Goal: Transaction & Acquisition: Purchase product/service

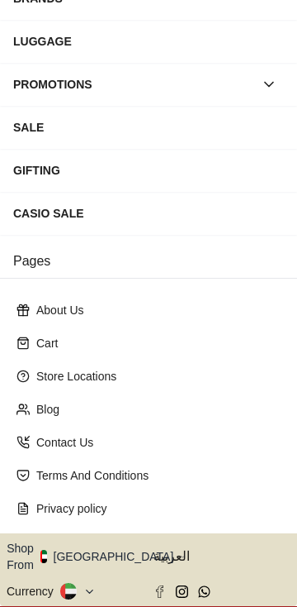
scroll to position [279, 0]
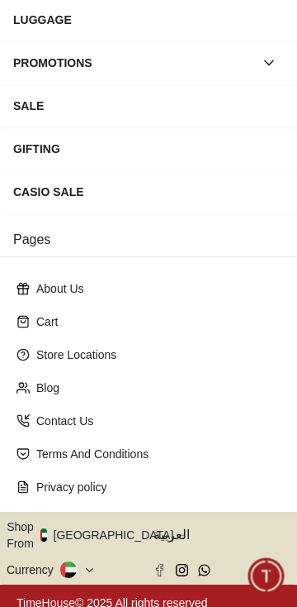
click at [97, 527] on button "Shop From [GEOGRAPHIC_DATA]" at bounding box center [96, 534] width 179 height 33
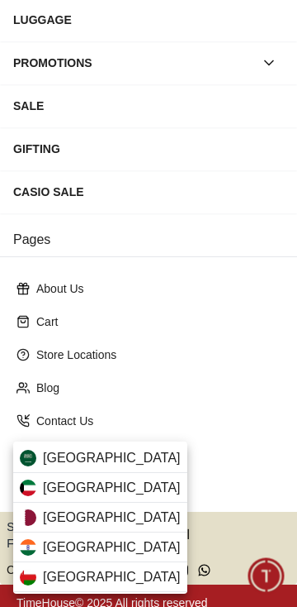
click at [124, 481] on div "[GEOGRAPHIC_DATA]" at bounding box center [100, 488] width 174 height 30
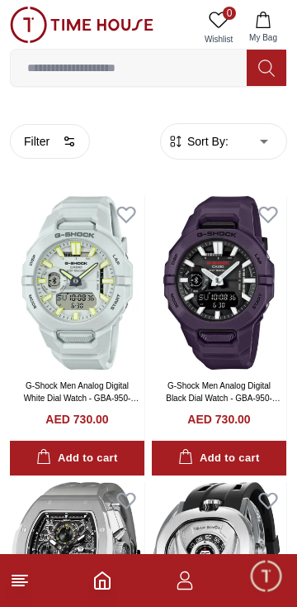
click at [46, 145] on button "Filter" at bounding box center [50, 141] width 80 height 35
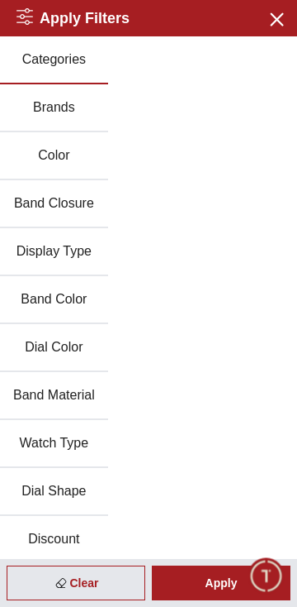
click at [39, 111] on button "Brands" at bounding box center [54, 108] width 108 height 48
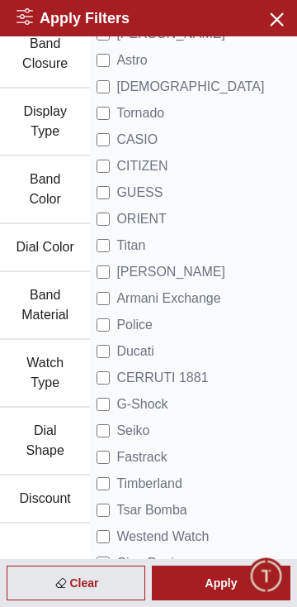
scroll to position [211, 0]
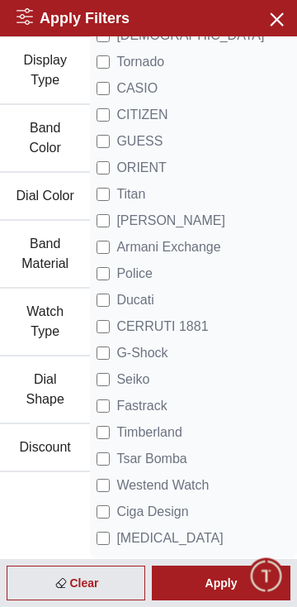
click at [121, 356] on span "G-Shock" at bounding box center [142, 353] width 51 height 20
click at [207, 581] on div "Apply" at bounding box center [221, 582] width 139 height 35
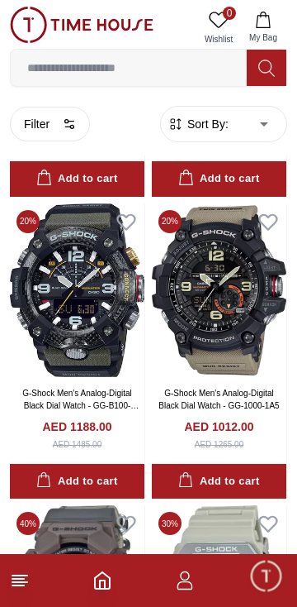
scroll to position [1186, 0]
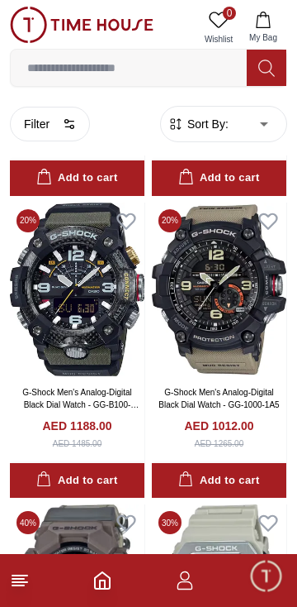
click at [253, 341] on img at bounding box center [219, 289] width 135 height 174
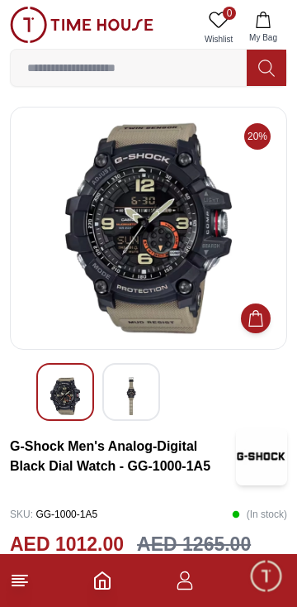
click at [142, 390] on img at bounding box center [132, 396] width 30 height 38
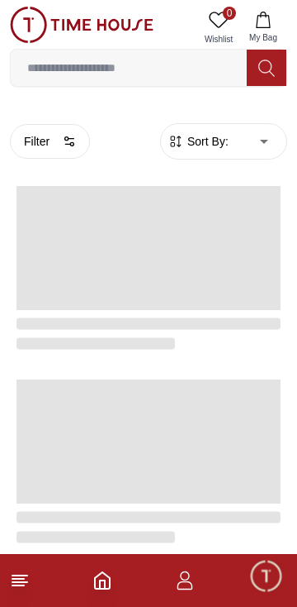
scroll to position [1186, 0]
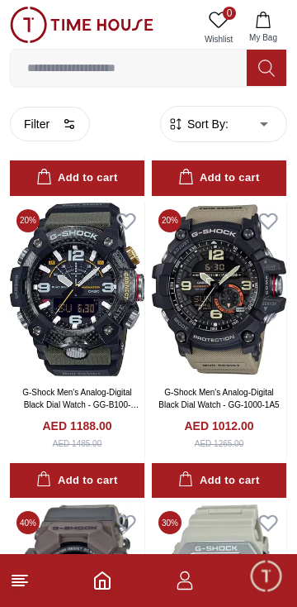
click at [39, 573] on footer at bounding box center [148, 580] width 297 height 53
click at [23, 578] on line at bounding box center [18, 578] width 12 height 0
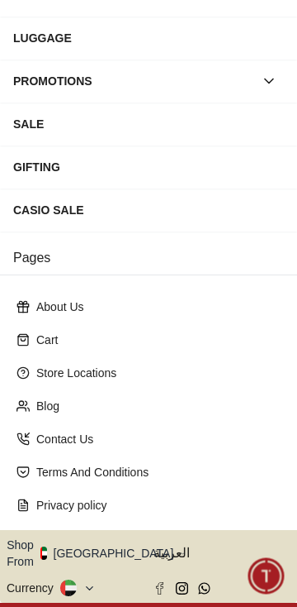
scroll to position [279, 0]
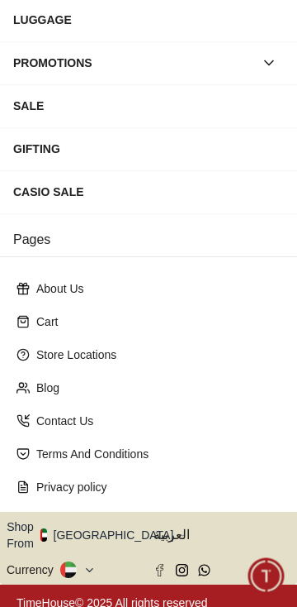
click at [90, 528] on button "Shop From [GEOGRAPHIC_DATA]" at bounding box center [96, 534] width 179 height 33
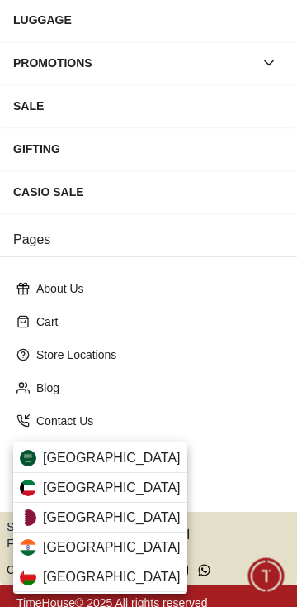
click at [121, 483] on div "[GEOGRAPHIC_DATA]" at bounding box center [100, 488] width 174 height 30
